Goal: Information Seeking & Learning: Learn about a topic

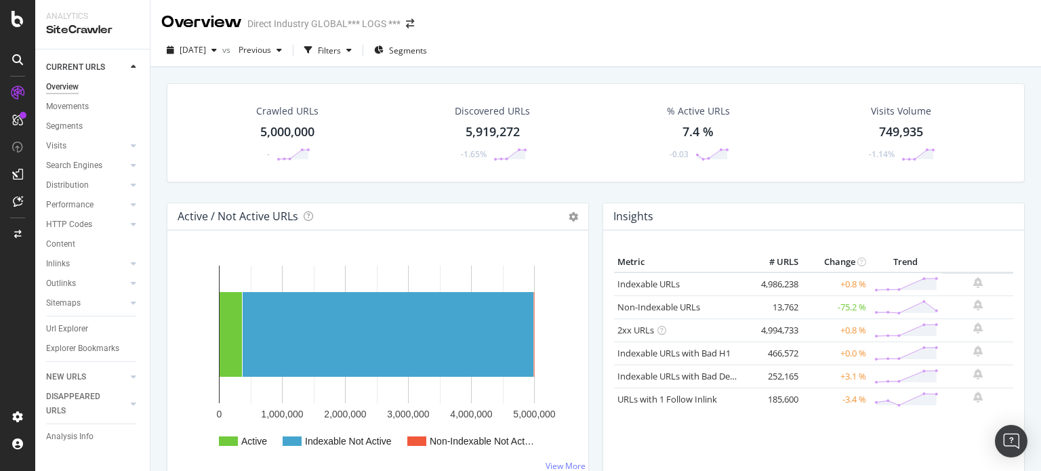
click at [157, 83] on div "Crawled URLs 5,000,000 - Discovered URLs 5,919,272 -1.65% % Active URLs 7.4 % -…" at bounding box center [595, 302] width 890 height 471
click at [76, 184] on div "Distribution" at bounding box center [67, 185] width 43 height 14
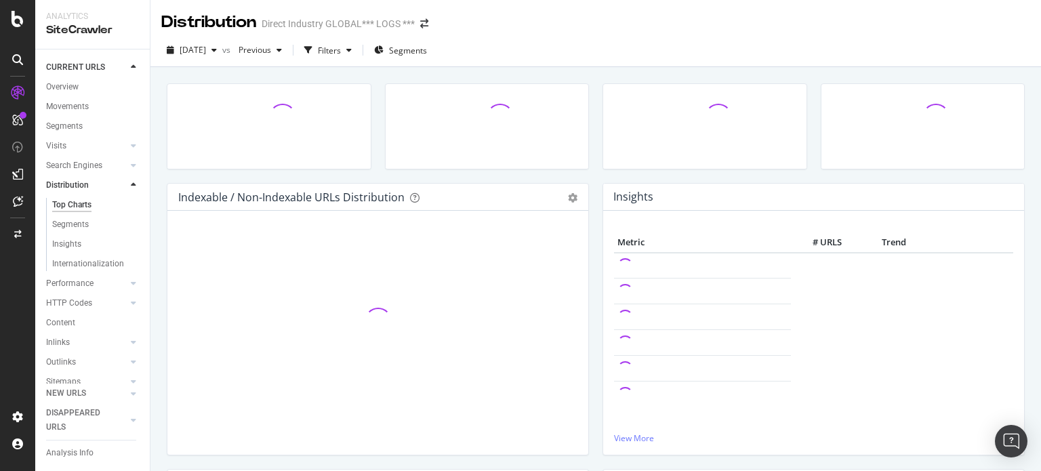
click at [131, 186] on icon at bounding box center [133, 185] width 5 height 8
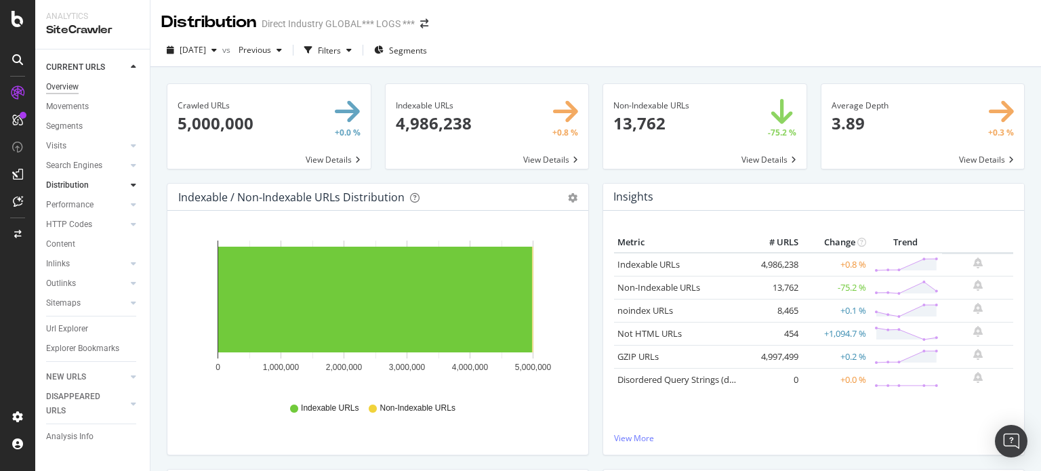
click at [62, 89] on div "Overview" at bounding box center [62, 87] width 33 height 14
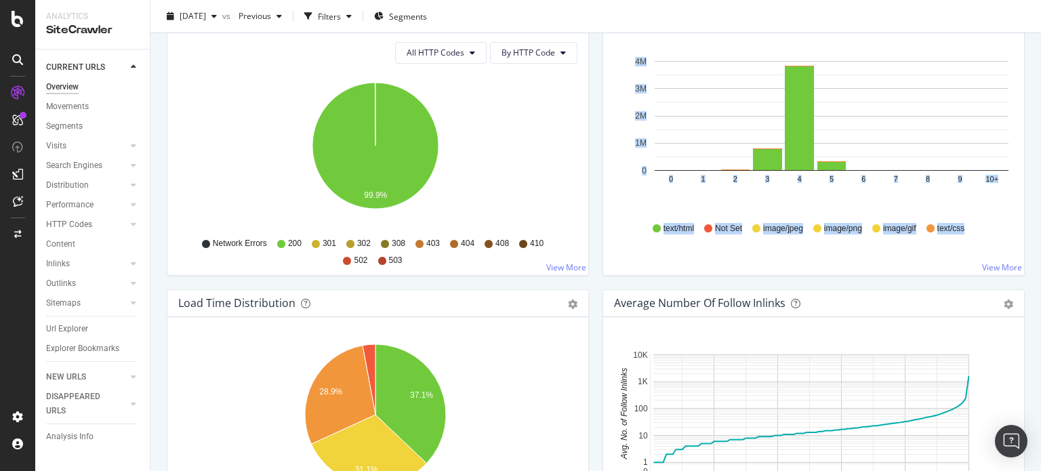
scroll to position [785, 0]
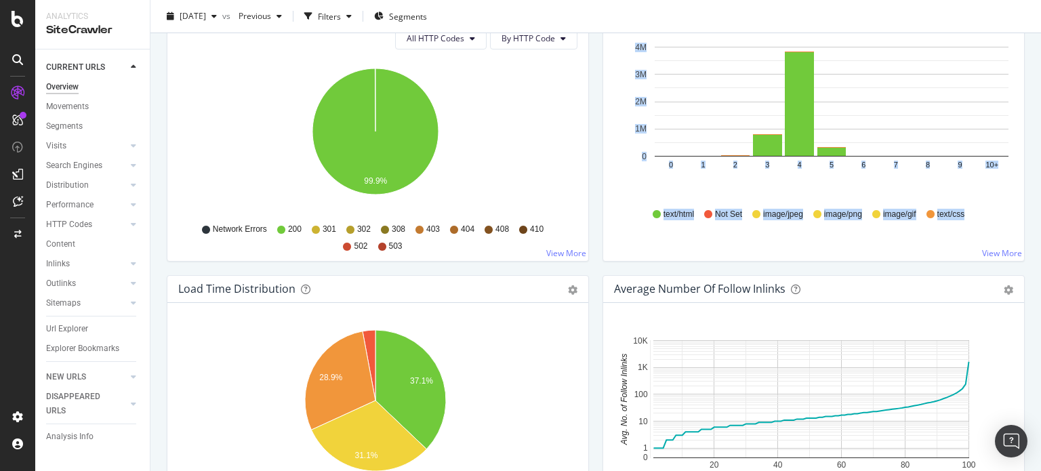
drag, startPoint x: 1040, startPoint y: 241, endPoint x: 1040, endPoint y: 264, distance: 23.7
click at [1040, 264] on div "Overview Direct Industry GLOBAL*** LOGS *** [DATE] vs Previous Filters Segments…" at bounding box center [595, 235] width 890 height 471
click at [1022, 194] on div "Overview Direct Industry GLOBAL*** LOGS *** [DATE] vs Previous Filters Segments…" at bounding box center [595, 235] width 890 height 471
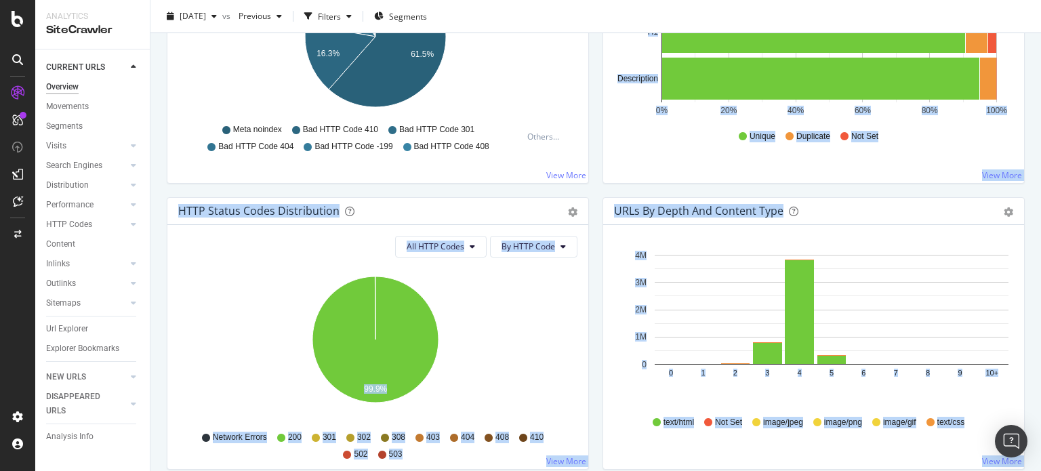
scroll to position [480, 0]
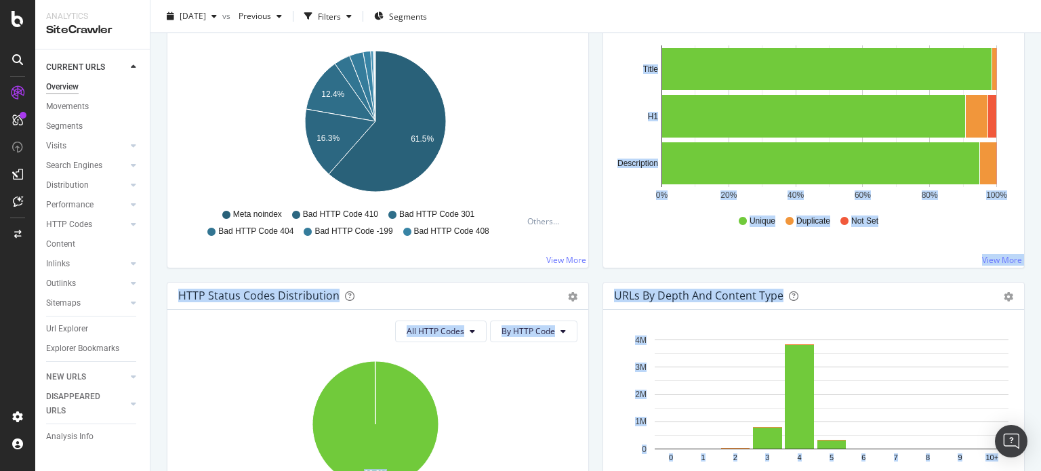
drag, startPoint x: 1040, startPoint y: 257, endPoint x: 1040, endPoint y: 138, distance: 119.9
click at [1040, 138] on div "Overview Direct Industry GLOBAL*** LOGS *** [DATE] vs Previous Filters Segments…" at bounding box center [595, 235] width 890 height 471
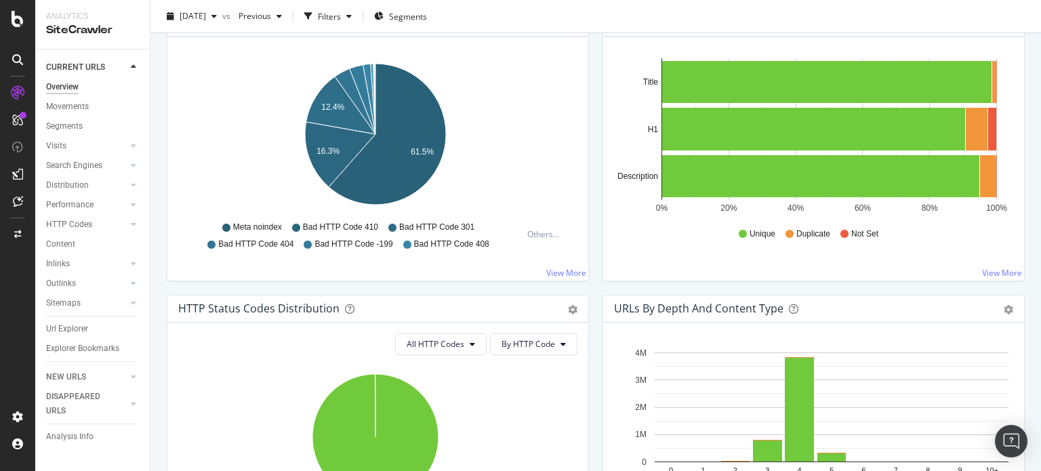
click at [1022, 128] on div "Overview Direct Industry GLOBAL*** LOGS *** [DATE] vs Previous Filters Segments…" at bounding box center [595, 235] width 890 height 471
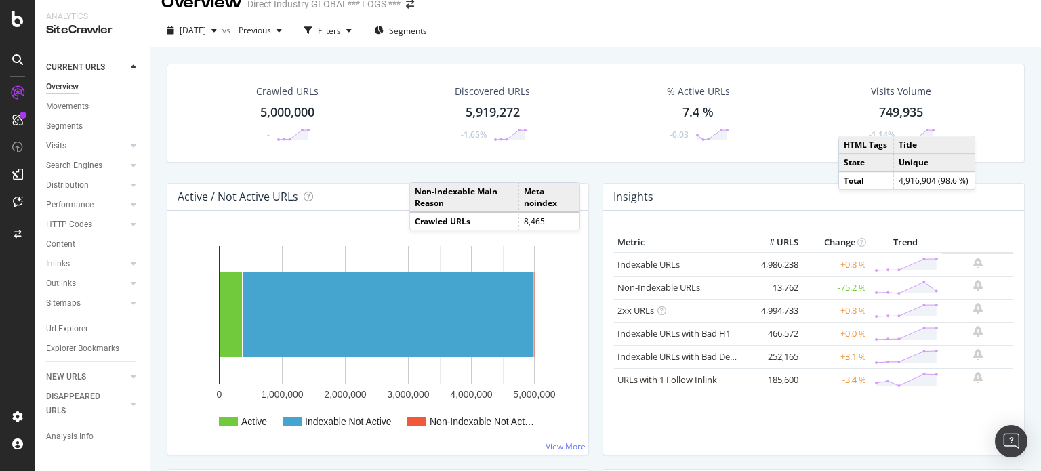
scroll to position [0, 0]
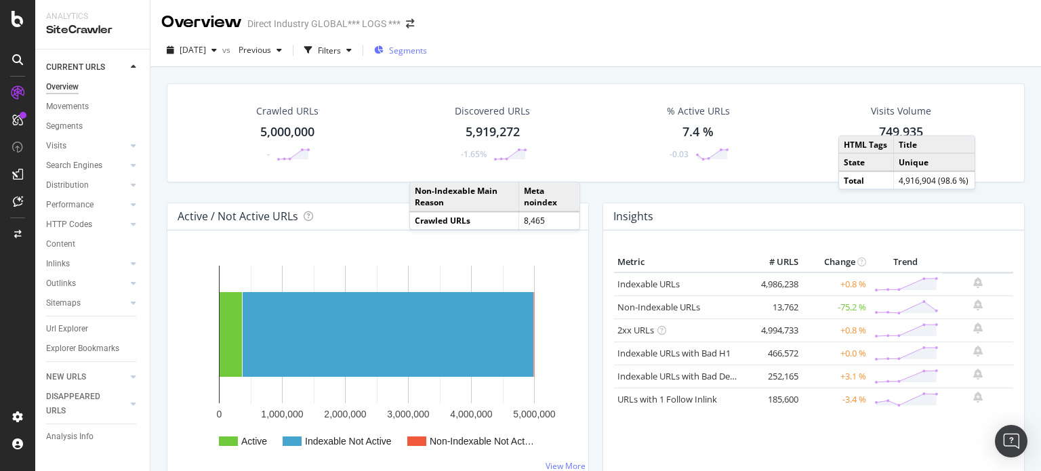
click at [427, 48] on span "Segments" at bounding box center [408, 51] width 38 height 12
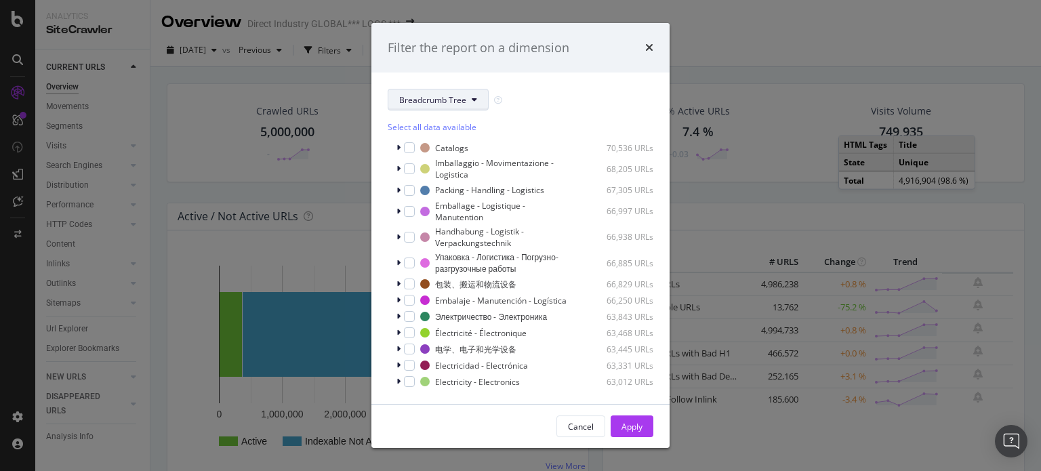
click at [453, 95] on span "Breadcrumb Tree" at bounding box center [432, 100] width 67 height 12
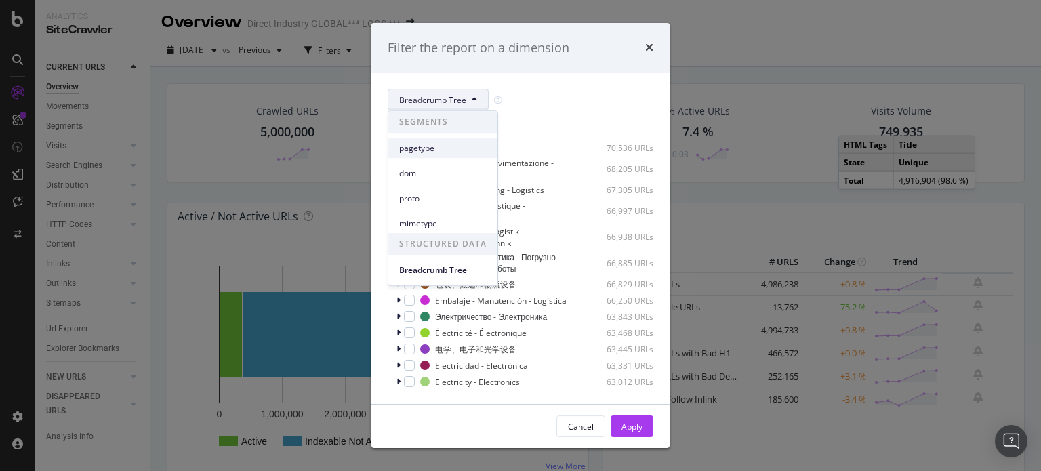
click at [422, 151] on span "pagetype" at bounding box center [442, 148] width 87 height 12
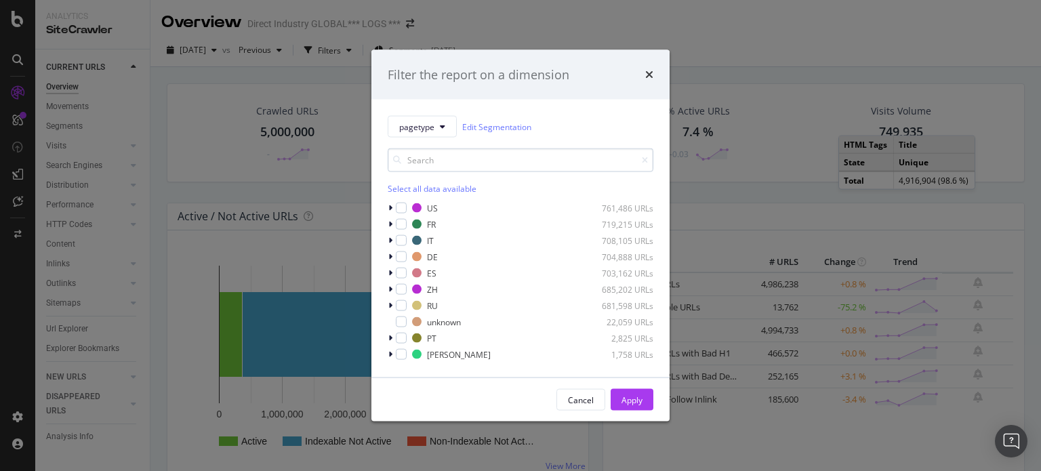
click at [426, 165] on input "modal" at bounding box center [521, 160] width 266 height 24
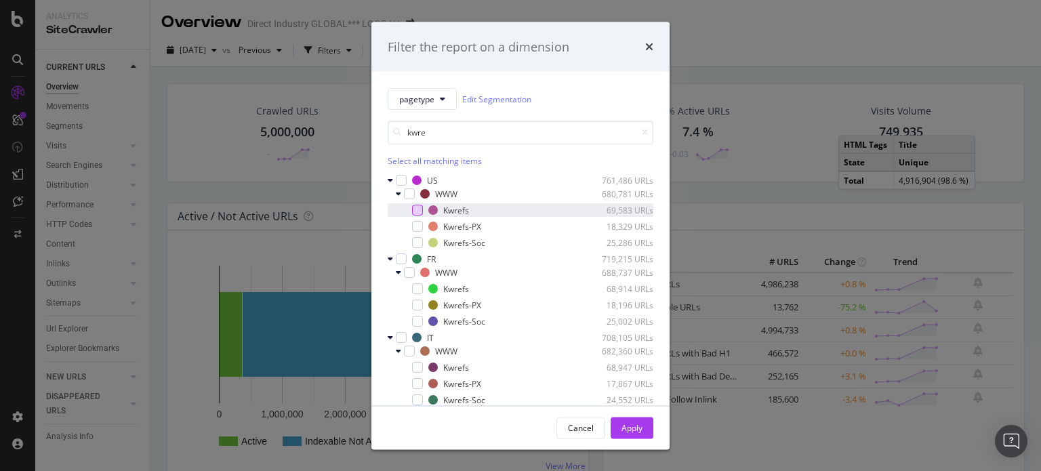
type input "kwre"
click at [420, 211] on div "modal" at bounding box center [417, 210] width 11 height 11
click at [411, 156] on div "Select all matching items" at bounding box center [521, 161] width 266 height 12
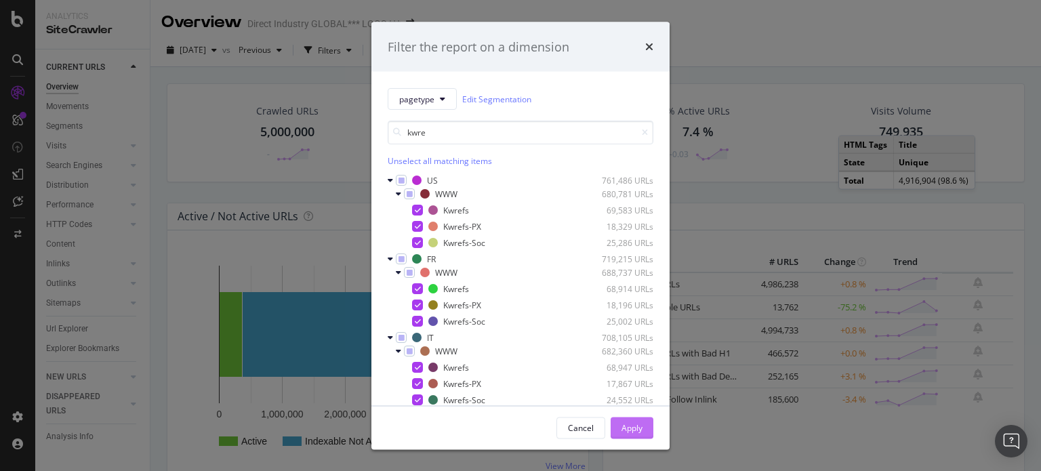
click at [640, 433] on div "Apply" at bounding box center [631, 427] width 21 height 20
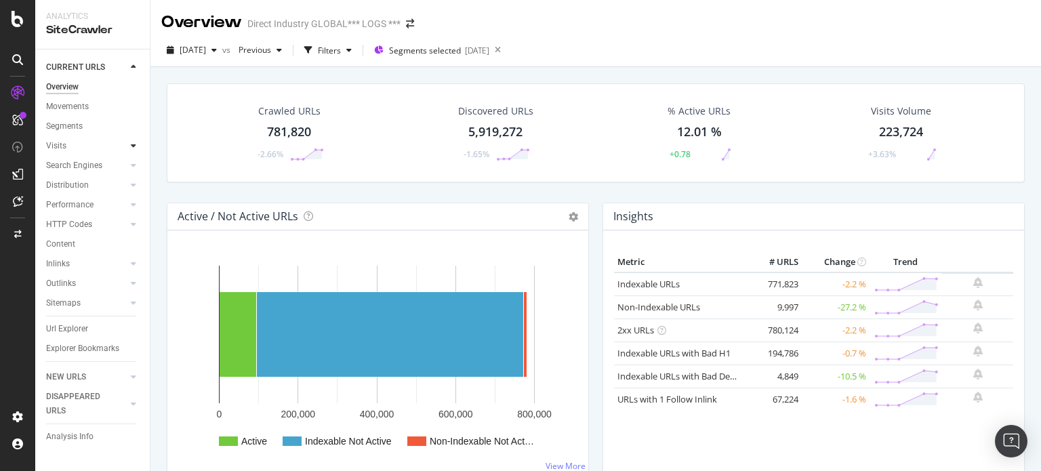
click at [129, 148] on div at bounding box center [134, 146] width 14 height 14
click at [68, 161] on div "Analysis" at bounding box center [67, 166] width 31 height 14
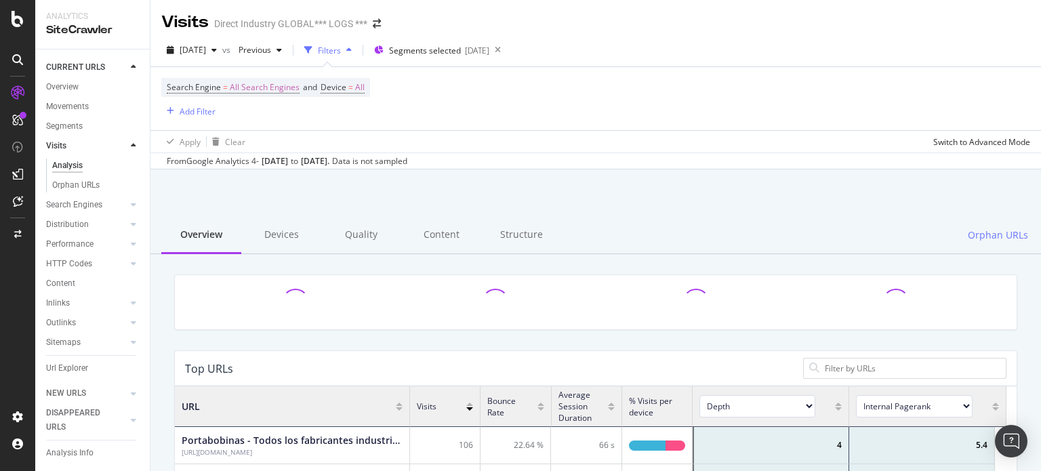
scroll to position [396, 821]
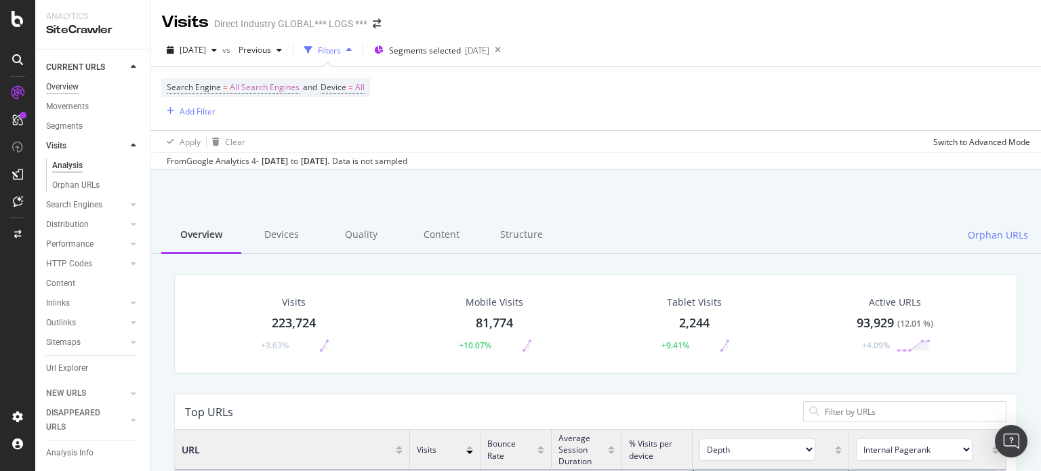
click at [57, 86] on div "Overview" at bounding box center [62, 87] width 33 height 14
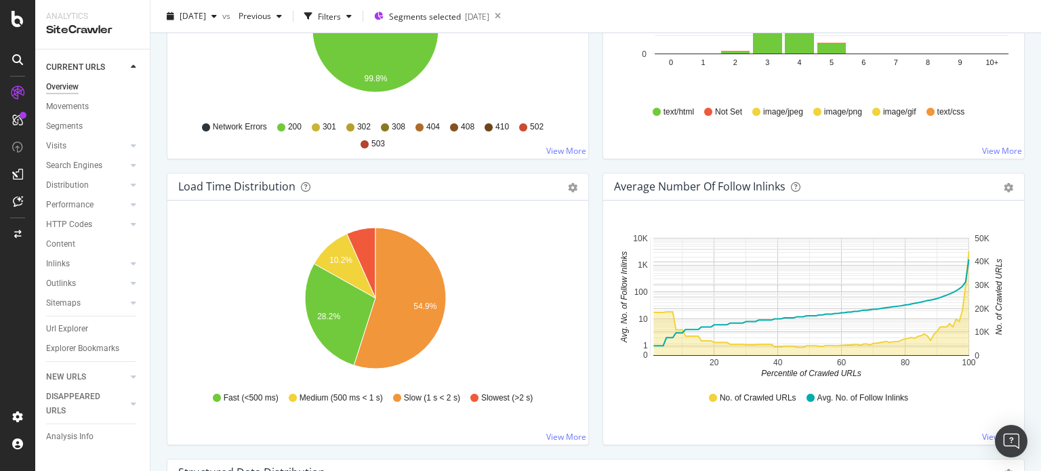
scroll to position [890, 0]
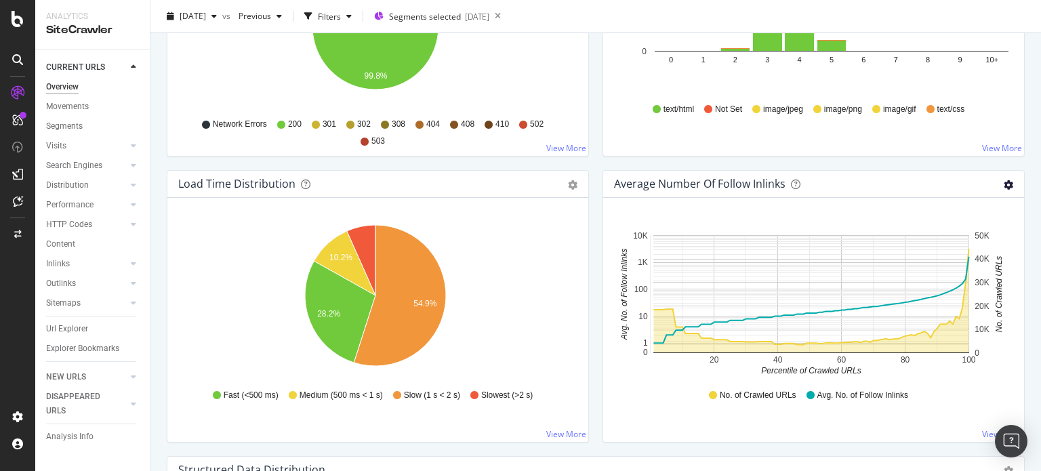
click at [1003, 184] on icon "gear" at bounding box center [1007, 184] width 9 height 9
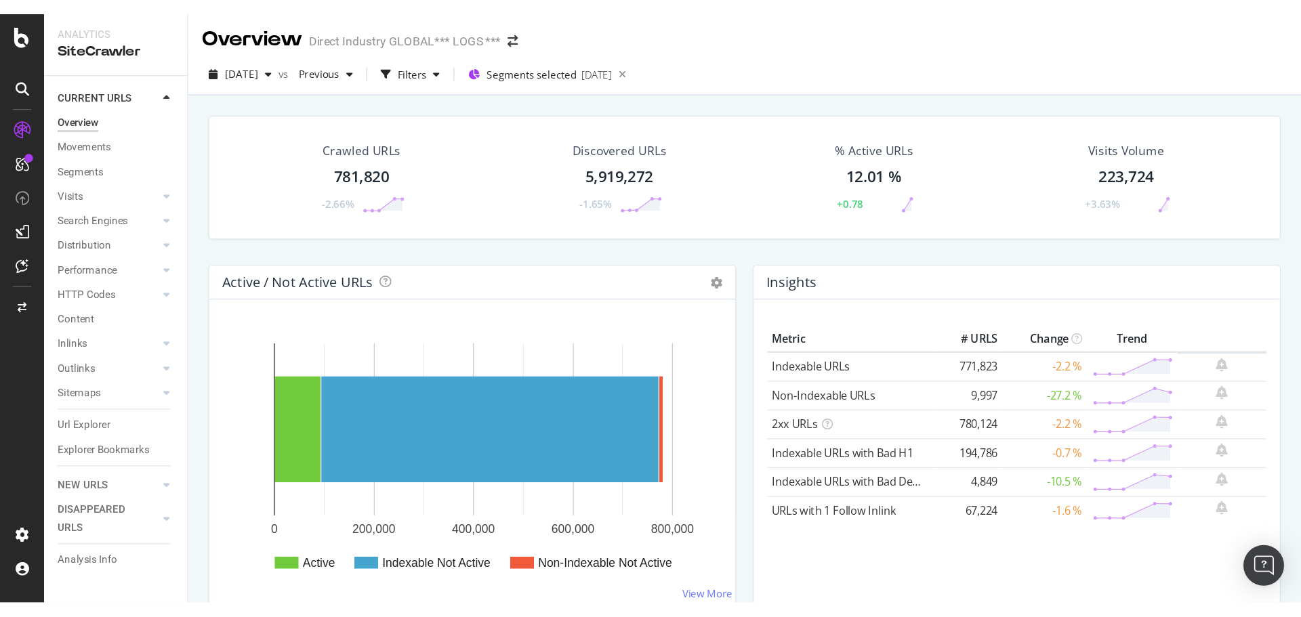
scroll to position [0, 0]
